Goal: Task Accomplishment & Management: Use online tool/utility

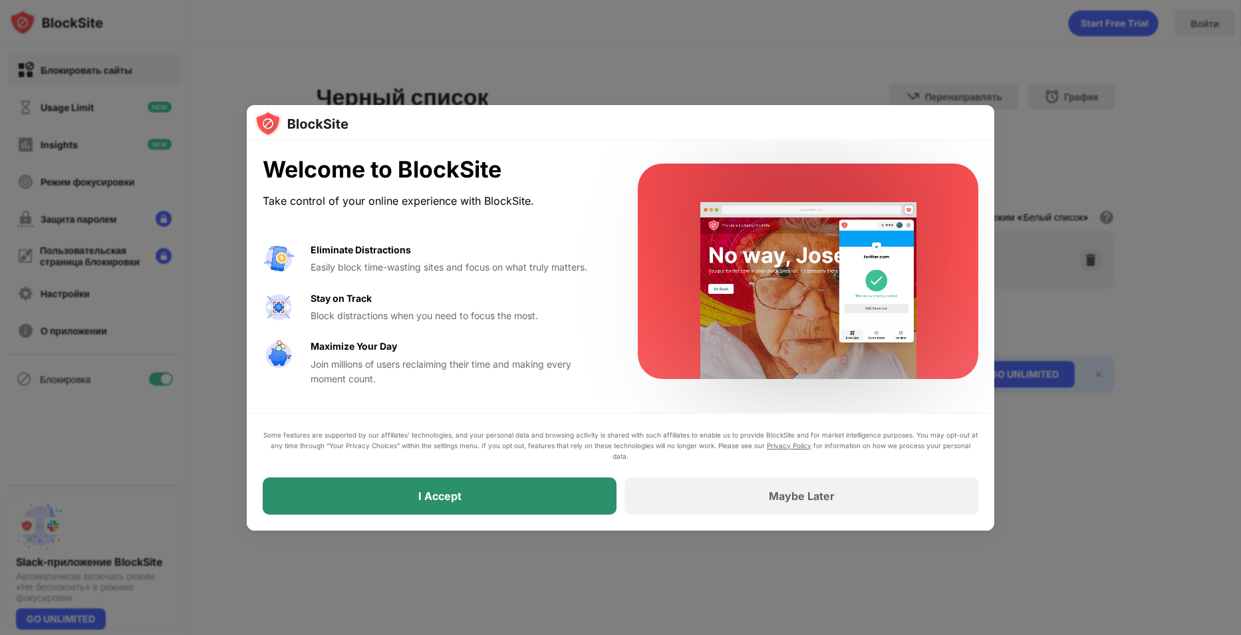
click at [502, 505] on div "I Accept" at bounding box center [440, 495] width 354 height 37
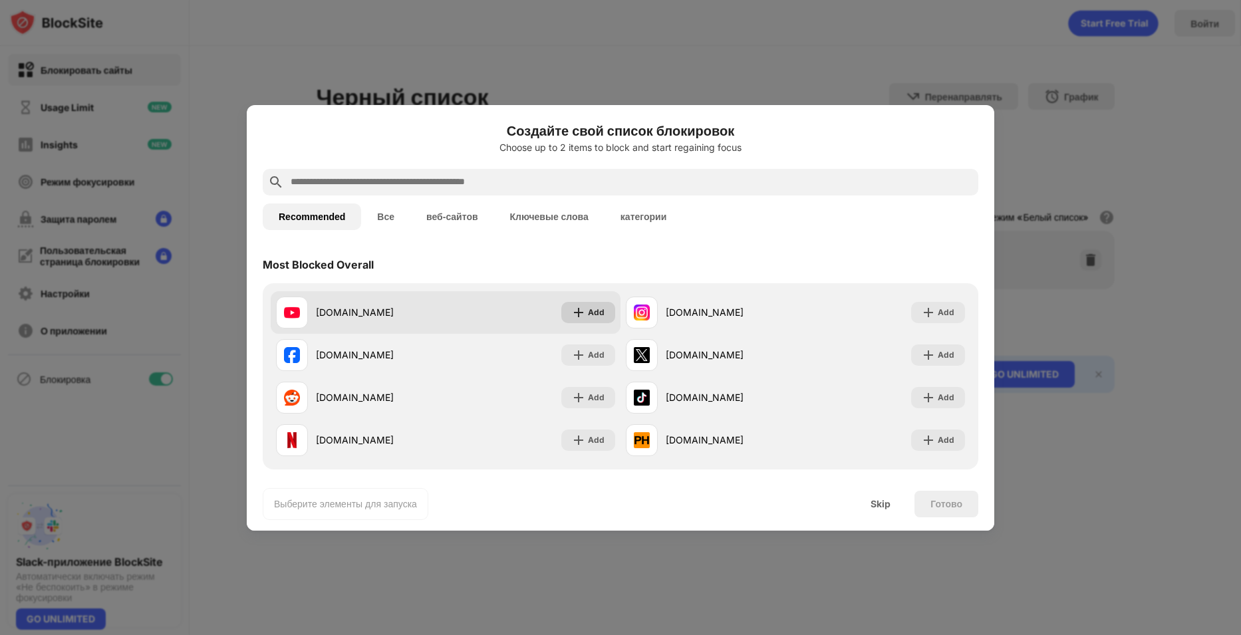
click at [574, 311] on img at bounding box center [578, 312] width 13 height 13
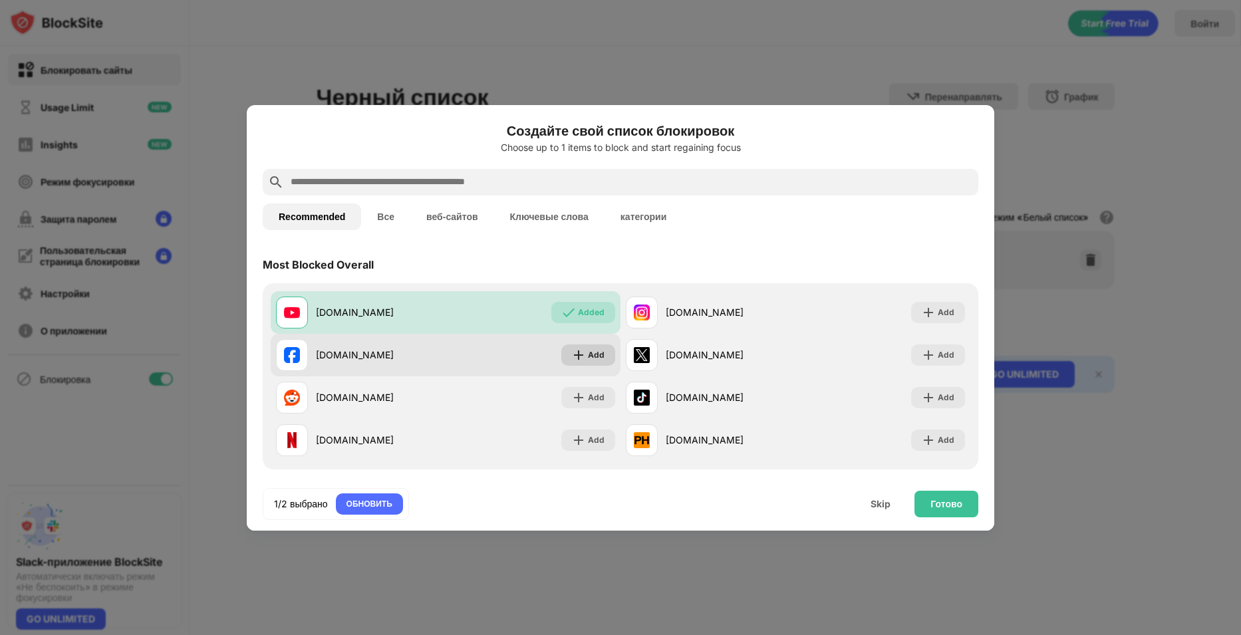
click at [572, 355] on img at bounding box center [578, 354] width 13 height 13
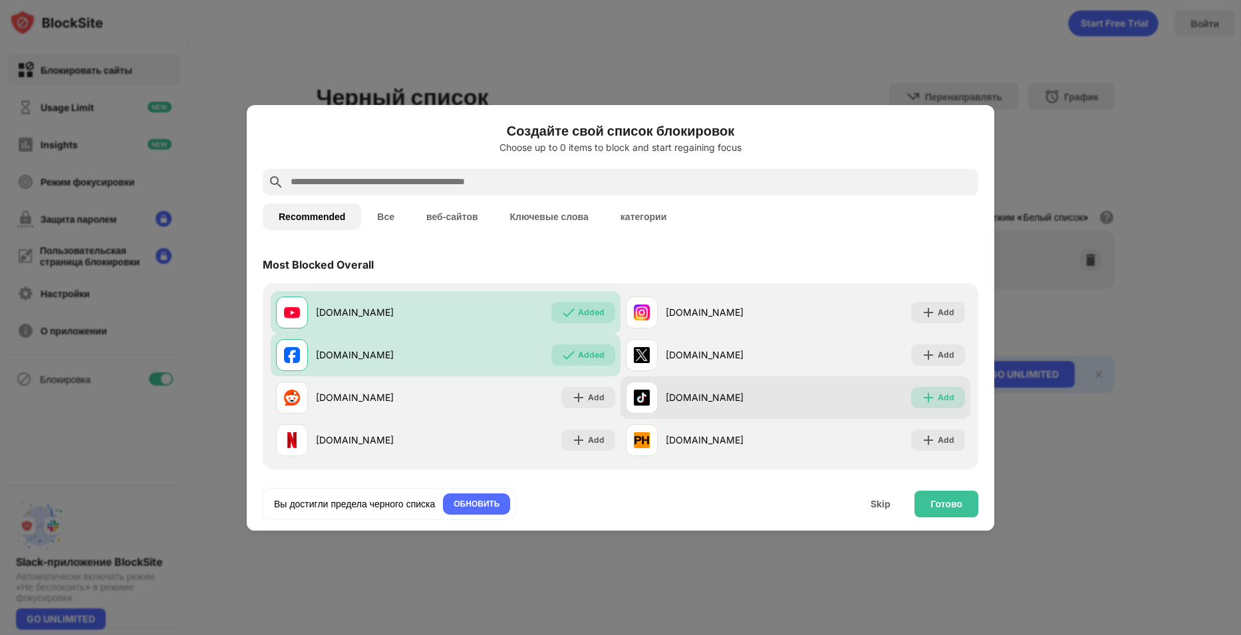
click at [912, 399] on div "Add" at bounding box center [938, 397] width 54 height 21
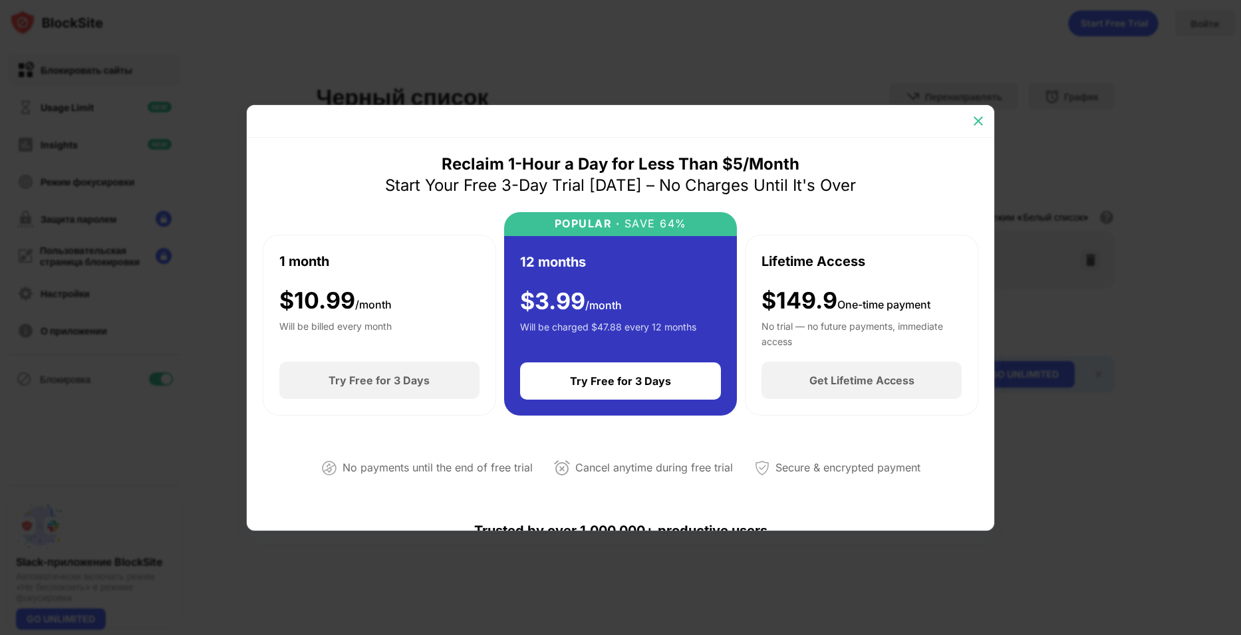
click at [982, 118] on img at bounding box center [977, 120] width 13 height 13
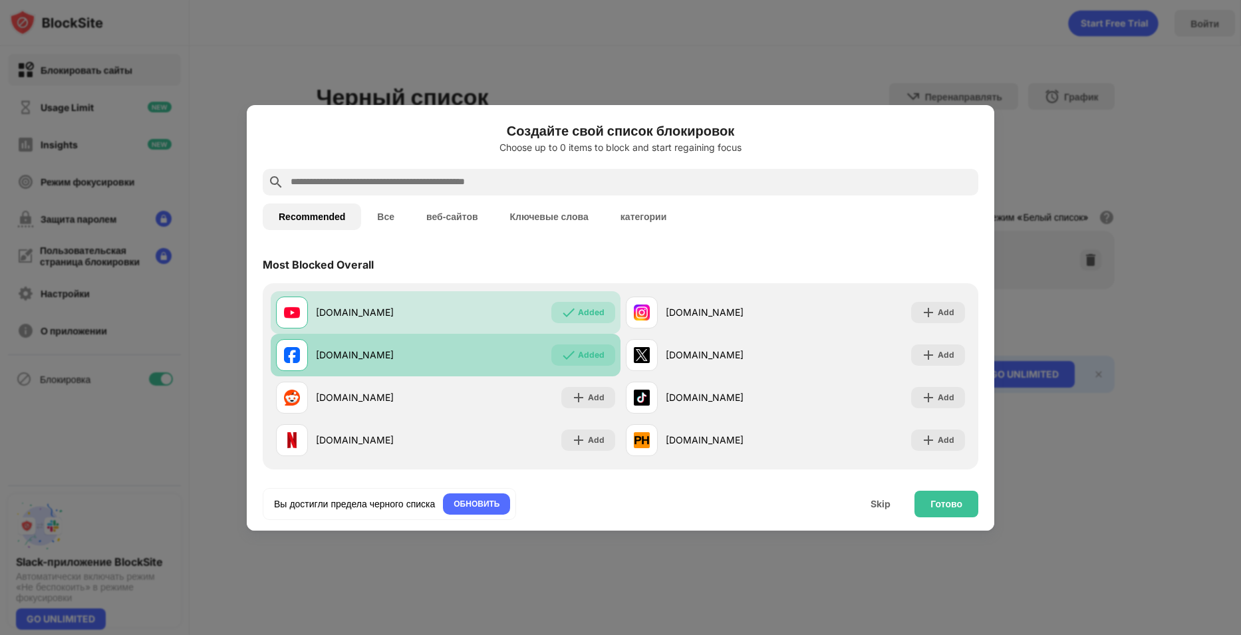
click at [567, 355] on img at bounding box center [568, 354] width 13 height 13
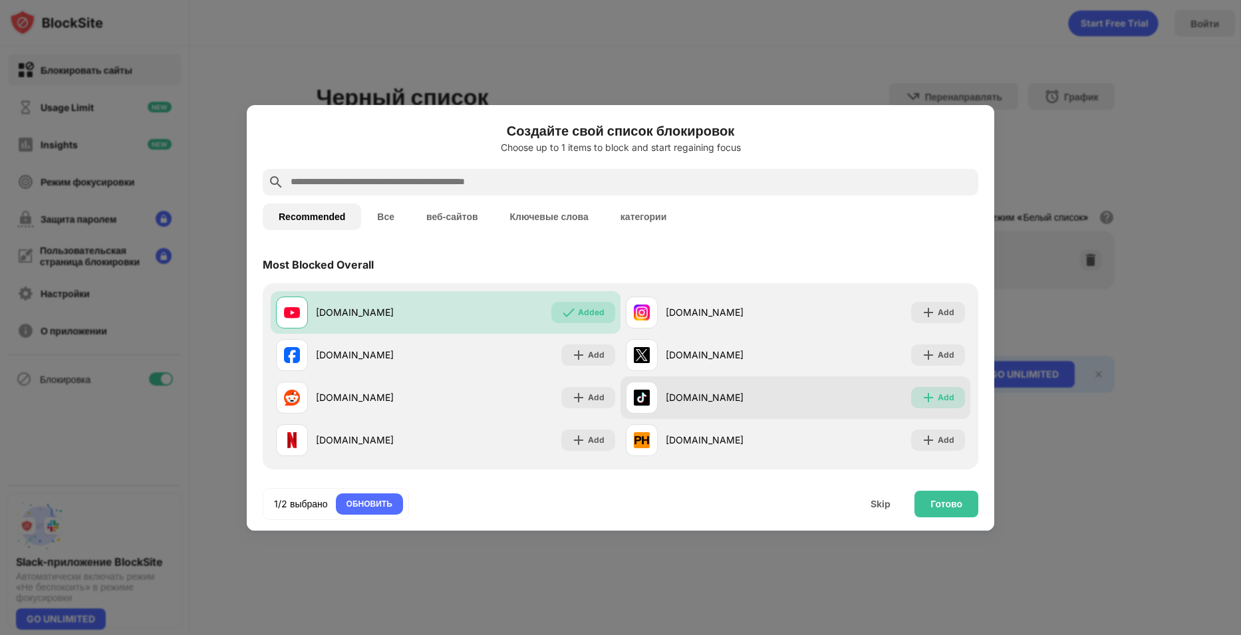
click at [918, 389] on div "Add" at bounding box center [938, 397] width 54 height 21
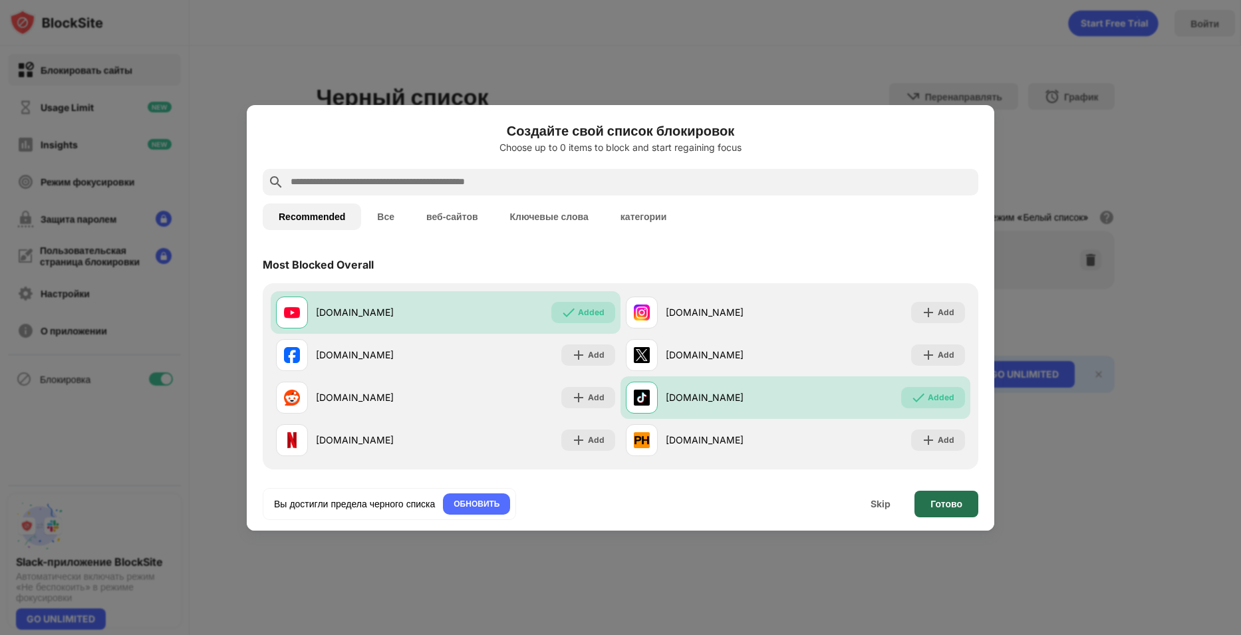
click at [973, 507] on div "Готово" at bounding box center [946, 504] width 64 height 27
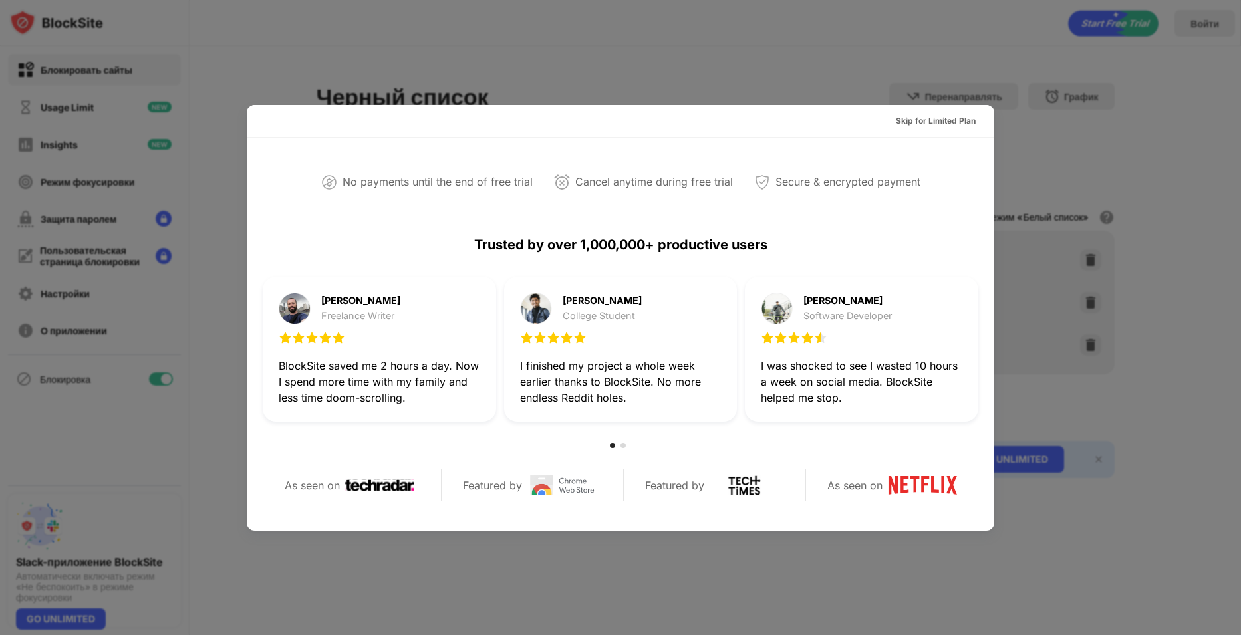
scroll to position [332, 0]
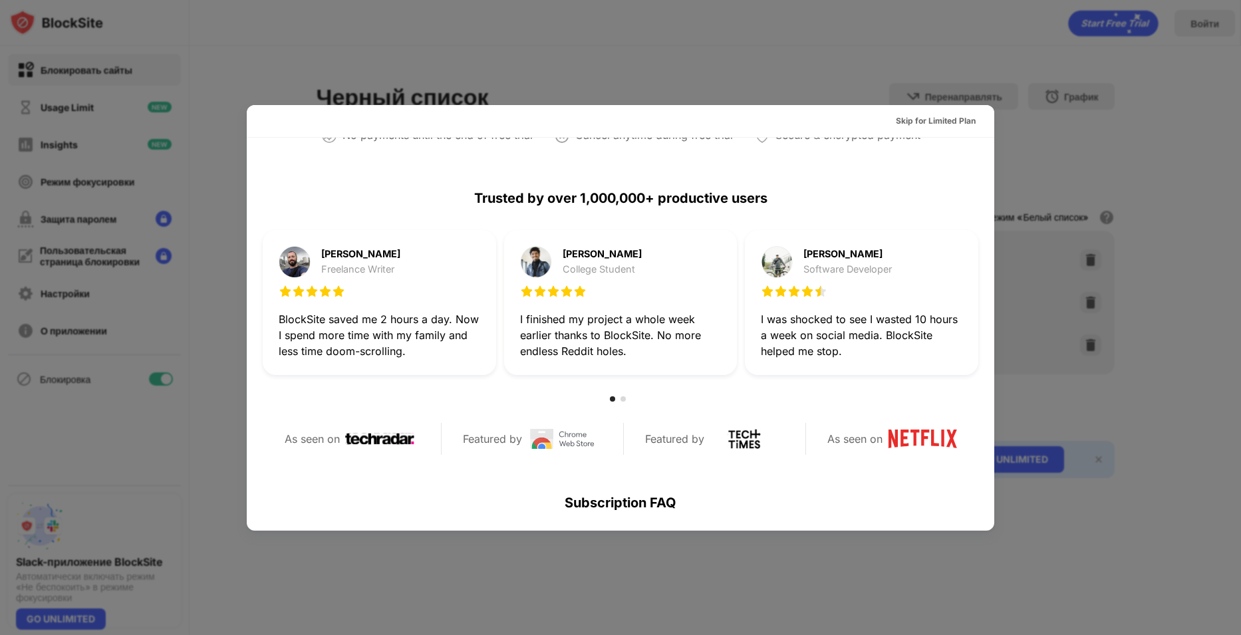
click at [1107, 579] on div at bounding box center [620, 317] width 1241 height 635
click at [987, 58] on div at bounding box center [620, 317] width 1241 height 635
click at [311, 563] on div at bounding box center [620, 317] width 1241 height 635
click at [59, 33] on div at bounding box center [620, 317] width 1241 height 635
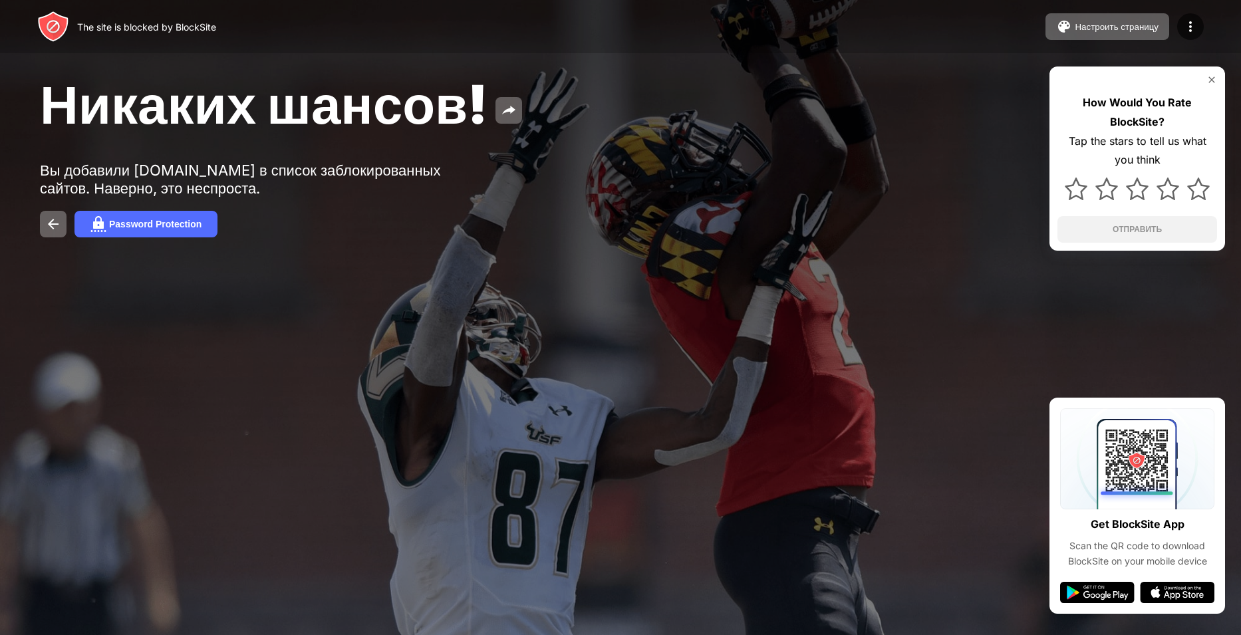
click at [368, 257] on div "Никаких шансов! Вы добавили [DOMAIN_NAME] в список заблокированных сайтов. Наве…" at bounding box center [620, 154] width 1241 height 309
